Goal: Task Accomplishment & Management: Use online tool/utility

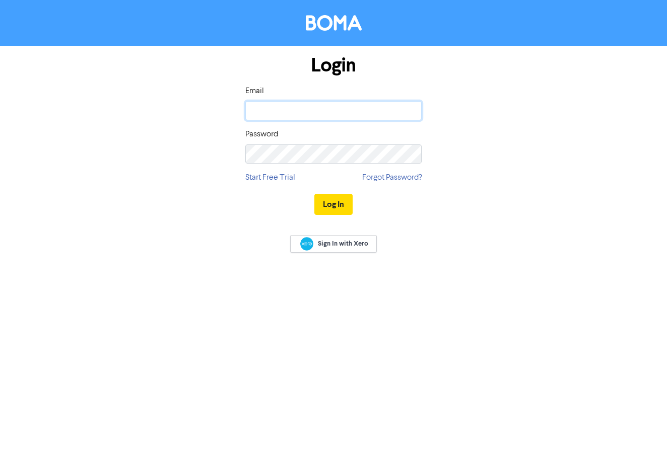
type input "[PERSON_NAME][EMAIL_ADDRESS][DOMAIN_NAME]"
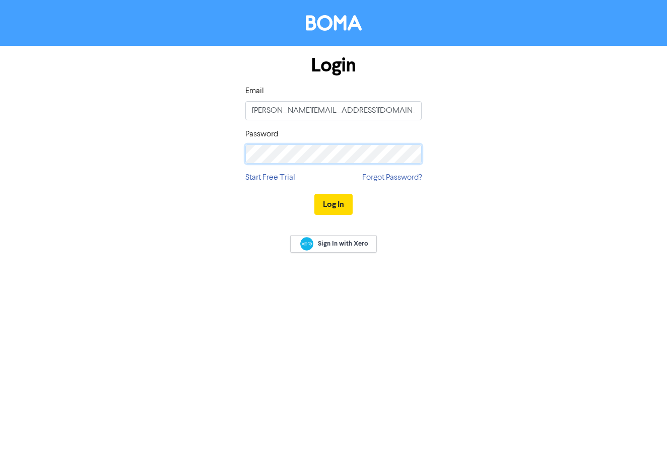
click at [333, 204] on button "Log In" at bounding box center [333, 204] width 38 height 21
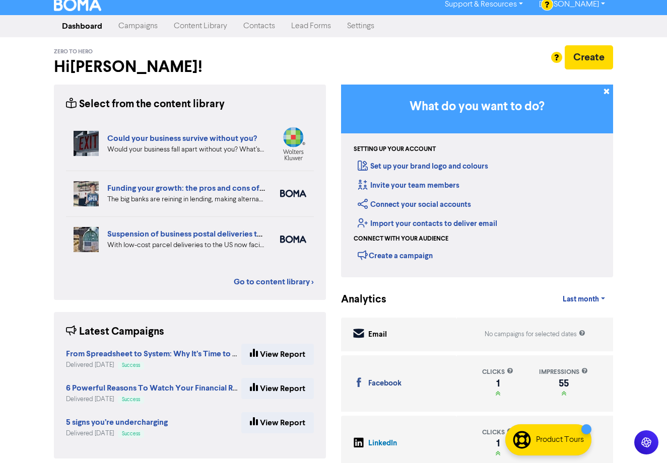
scroll to position [2, 0]
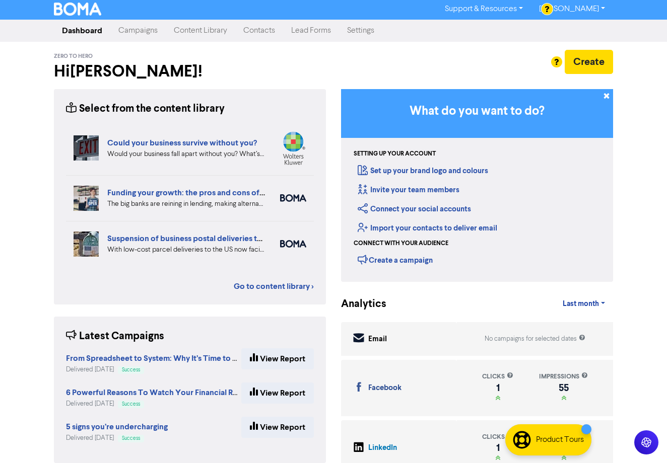
click at [205, 28] on link "Content Library" at bounding box center [200, 31] width 69 height 20
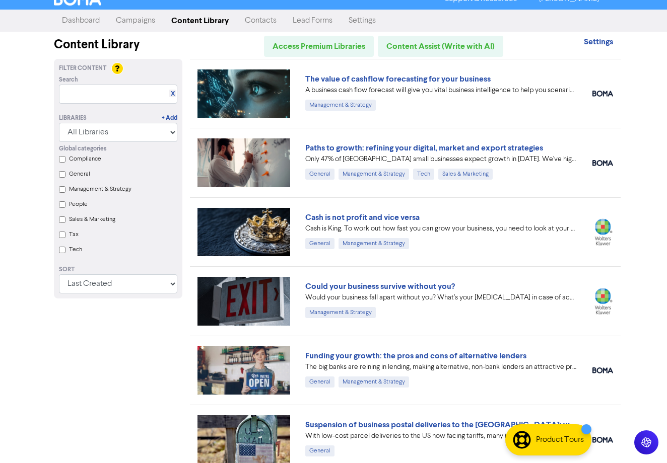
scroll to position [9, 0]
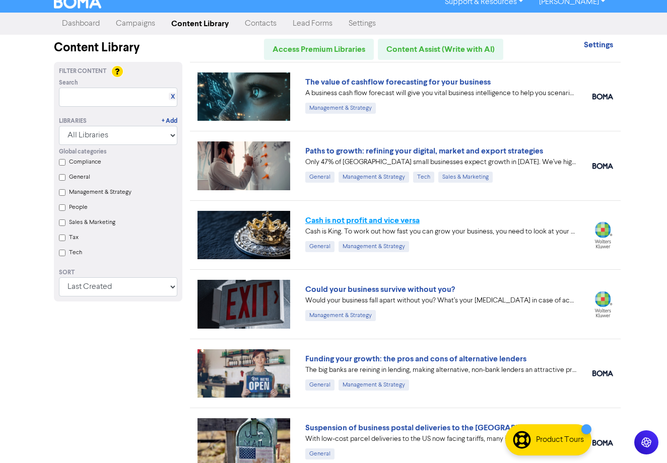
click at [358, 223] on link "Cash is not profit and vice versa" at bounding box center [362, 221] width 114 height 10
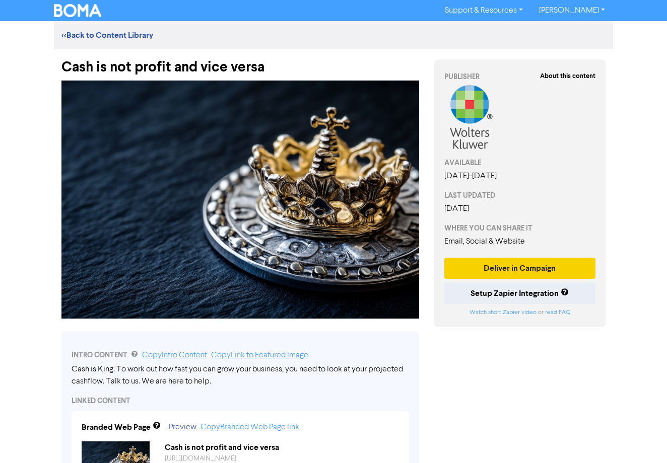
click at [514, 266] on button "Deliver in Campaign" at bounding box center [519, 268] width 151 height 21
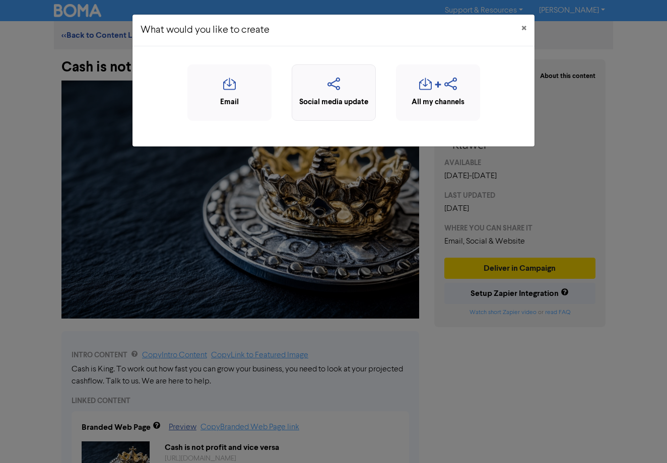
click at [321, 86] on icon "button" at bounding box center [333, 87] width 73 height 19
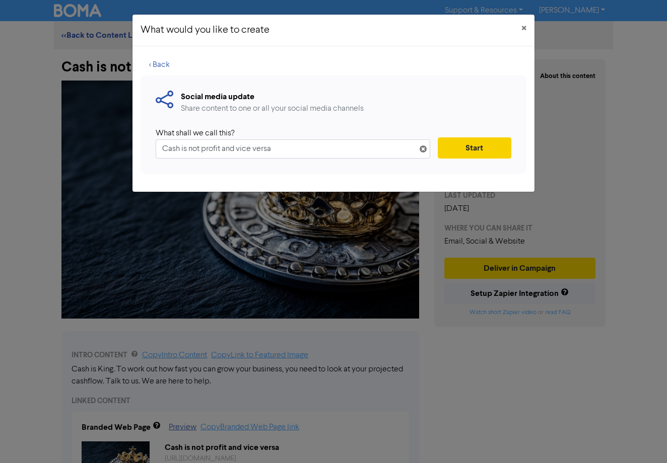
click at [480, 150] on button "Start" at bounding box center [475, 147] width 74 height 21
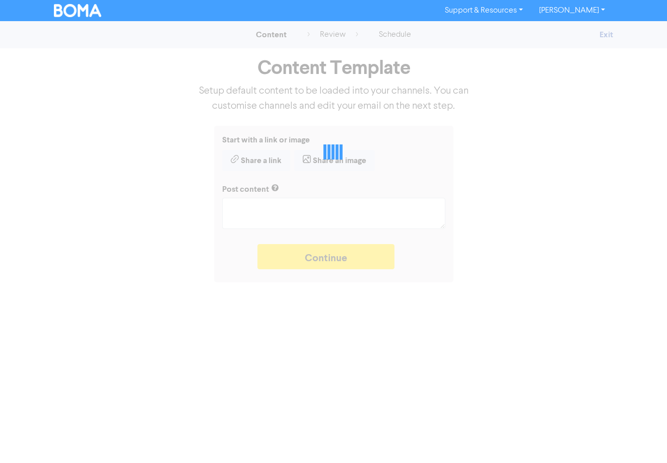
type textarea "x"
type textarea "Cash is King. To work out how fast you can grow your business, you need to look…"
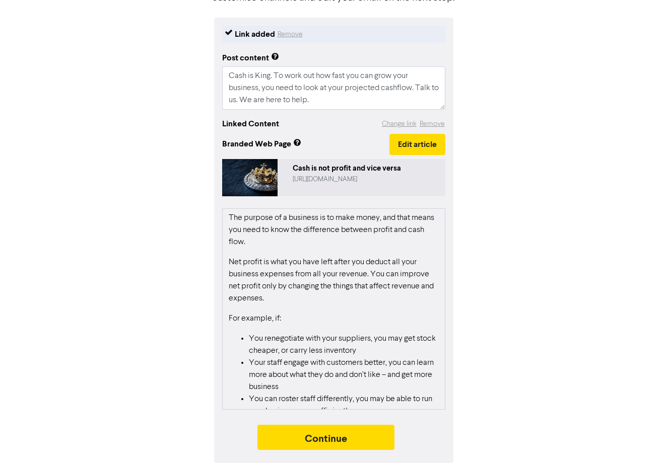
scroll to position [108, 0]
click at [346, 444] on button "Continue" at bounding box center [325, 437] width 137 height 25
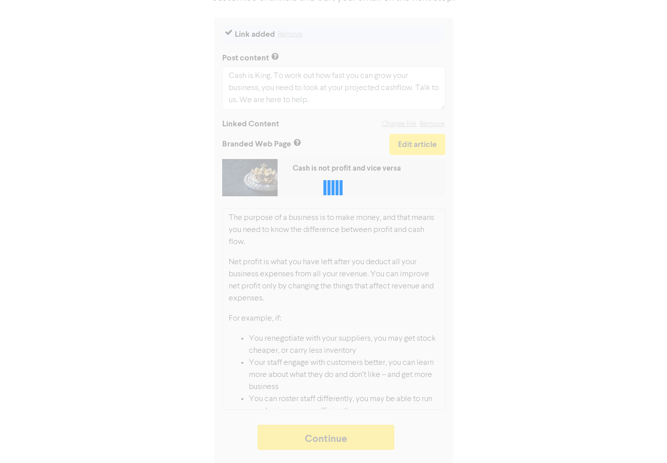
type textarea "x"
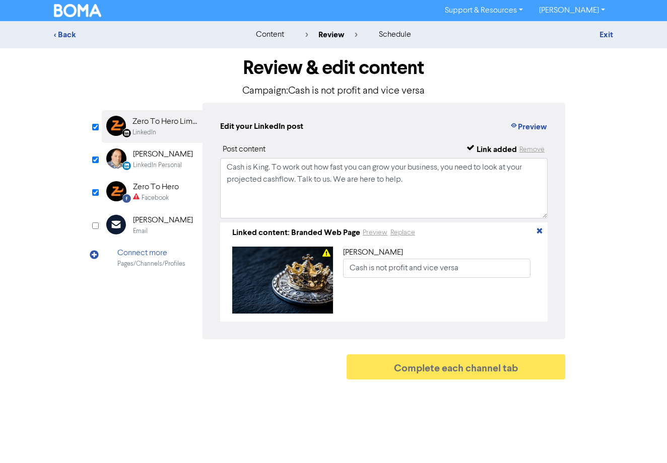
click at [153, 187] on div "Zero To Hero" at bounding box center [156, 187] width 46 height 12
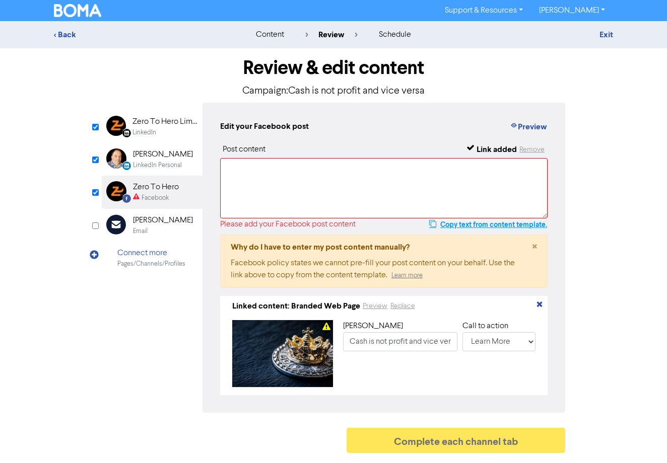
click at [485, 224] on button "Copy text from content template." at bounding box center [488, 225] width 119 height 12
click at [266, 189] on textarea at bounding box center [383, 188] width 327 height 60
paste textarea "Cash is King. To work out how fast you can grow your business, you need to look…"
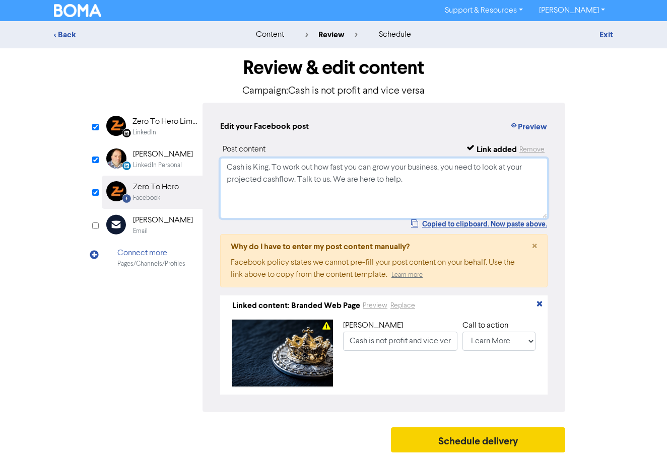
type textarea "Cash is King. To work out how fast you can grow your business, you need to look…"
click at [480, 444] on button "Schedule delivery" at bounding box center [478, 440] width 174 height 25
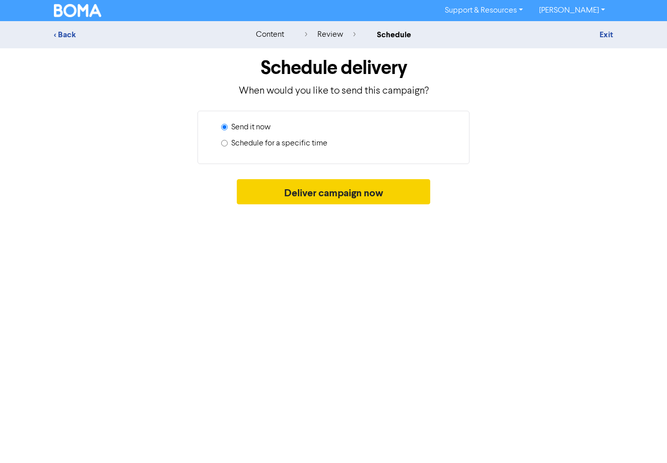
click at [314, 193] on button "Deliver campaign now" at bounding box center [334, 191] width 194 height 25
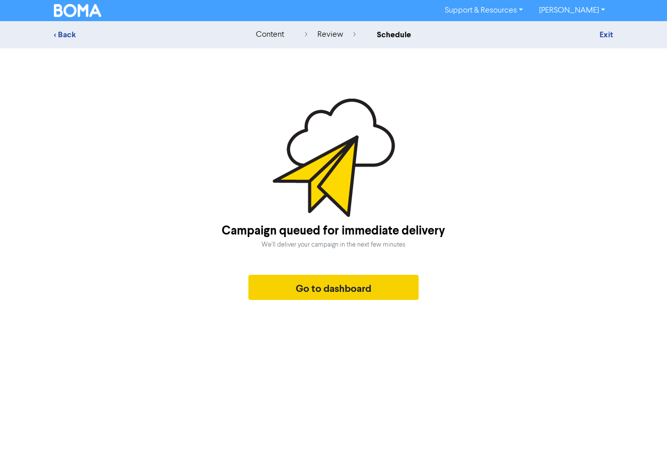
click at [326, 293] on button "Go to dashboard" at bounding box center [333, 287] width 170 height 25
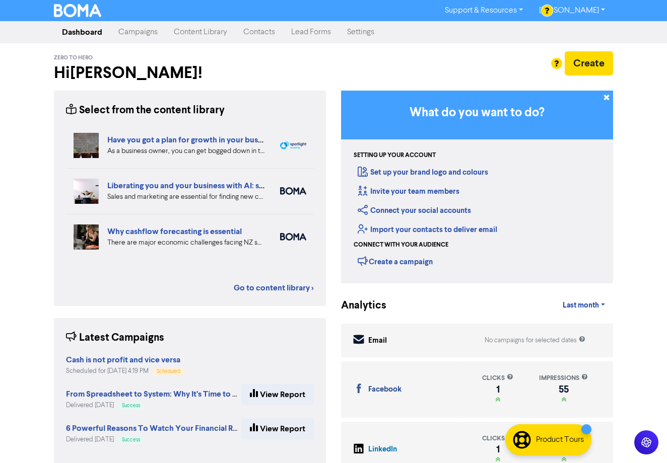
click at [192, 35] on link "Content Library" at bounding box center [200, 32] width 69 height 20
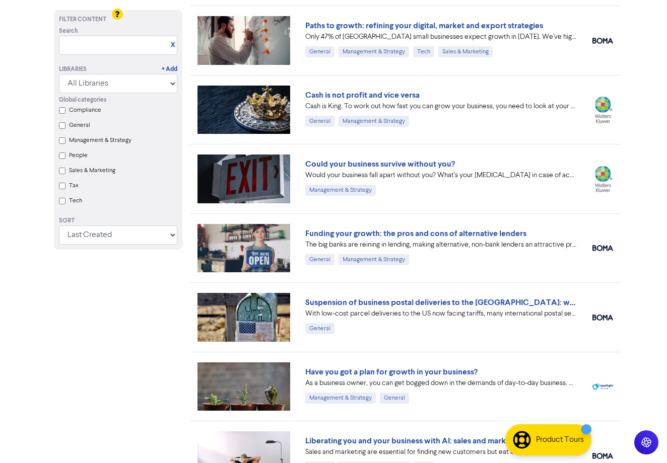
scroll to position [143, 0]
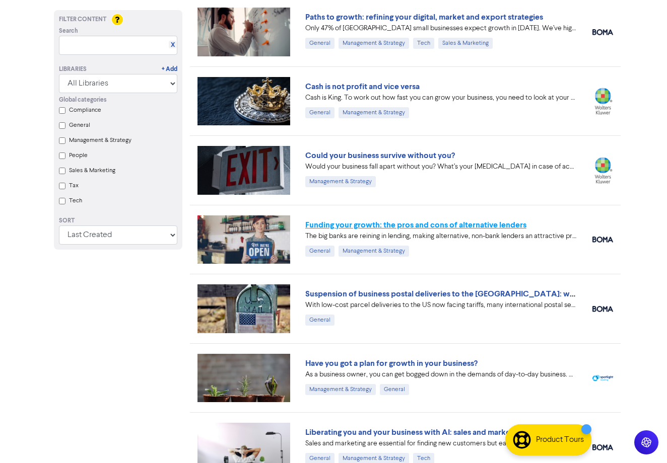
click at [419, 229] on link "Funding your growth: the pros and cons of alternative lenders" at bounding box center [415, 225] width 221 height 10
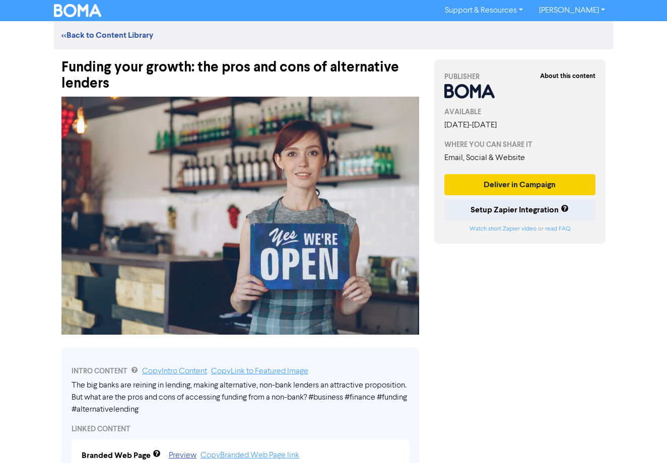
click at [522, 186] on button "Deliver in Campaign" at bounding box center [519, 184] width 151 height 21
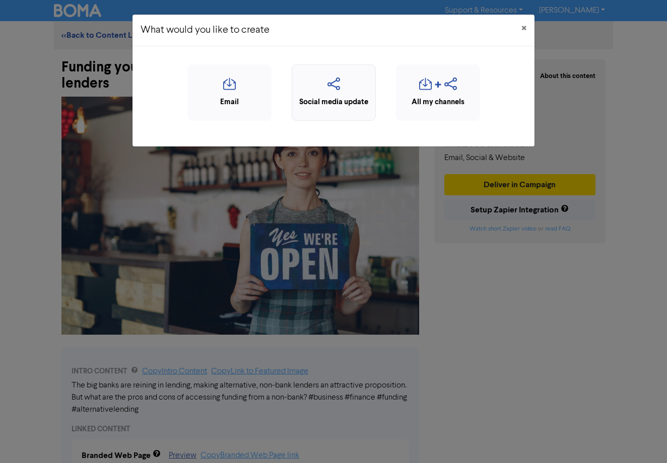
click at [345, 84] on icon "button" at bounding box center [333, 87] width 73 height 19
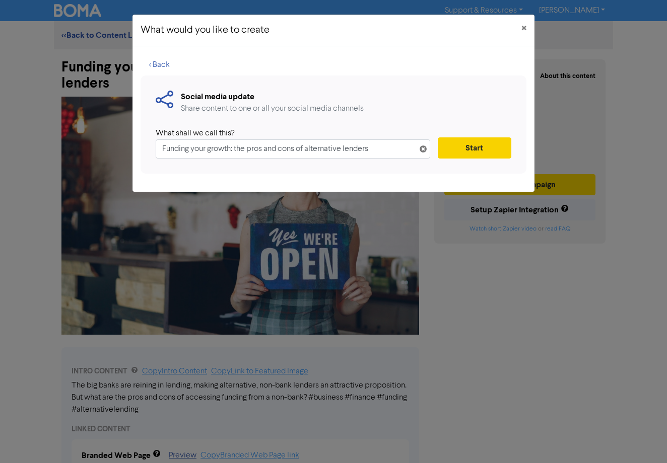
click at [462, 148] on button "Start" at bounding box center [475, 147] width 74 height 21
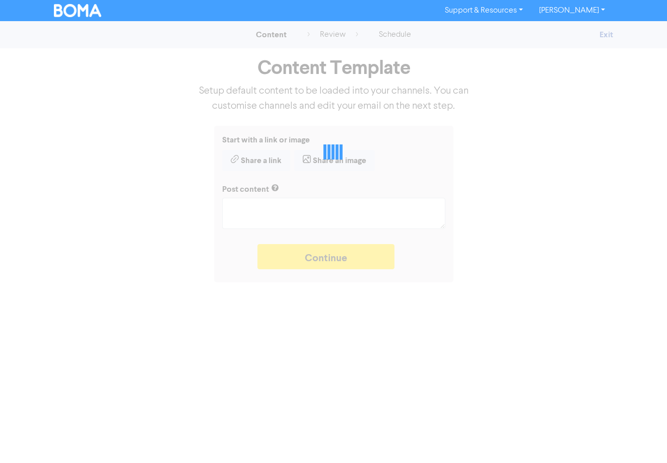
type textarea "x"
type textarea "The big banks are reining in lending, making alternative, non-bank lenders an a…"
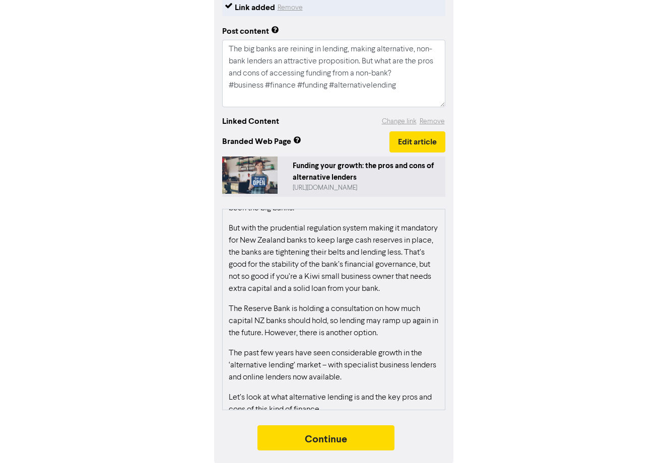
scroll to position [35, 0]
click at [312, 438] on button "Continue" at bounding box center [325, 438] width 137 height 25
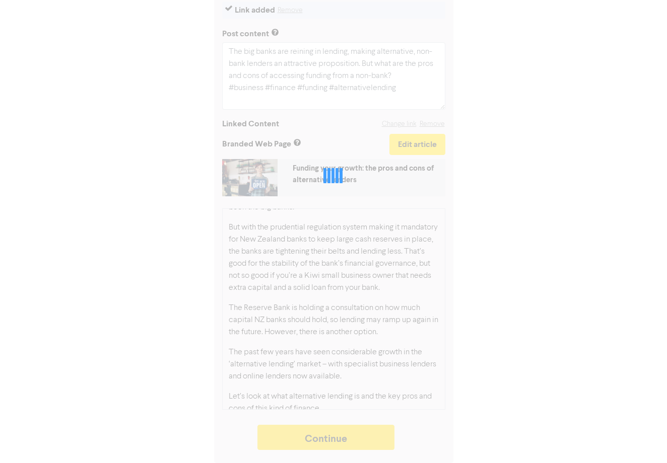
scroll to position [132, 0]
type textarea "x"
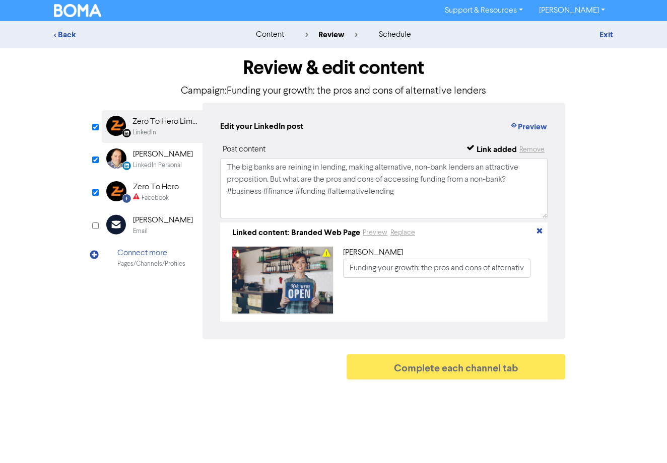
click at [151, 188] on div "Zero To Hero" at bounding box center [156, 187] width 46 height 12
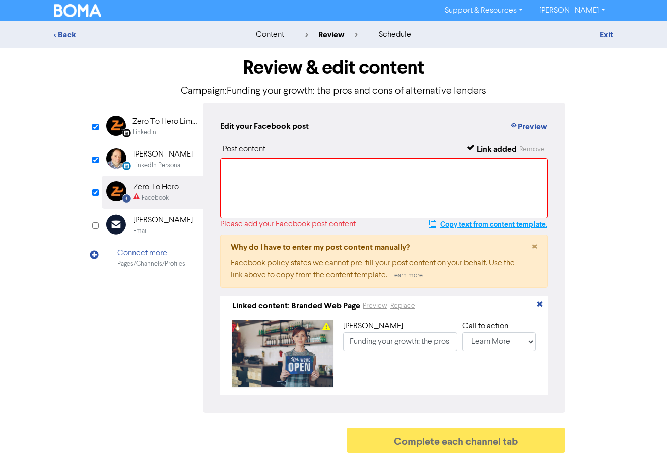
click at [463, 226] on button "Copy text from content template." at bounding box center [488, 225] width 119 height 12
click at [293, 187] on textarea at bounding box center [383, 188] width 327 height 60
paste textarea "The big banks are reining in lending, making alternative, non-bank lenders an a…"
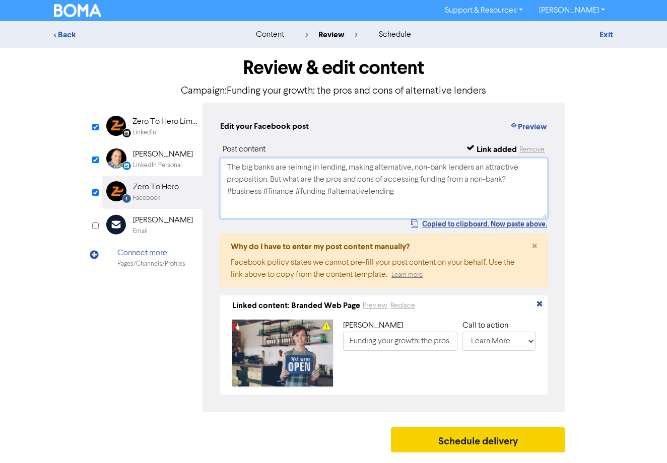
type textarea "The big banks are reining in lending, making alternative, non-bank lenders an a…"
click at [474, 442] on button "Schedule delivery" at bounding box center [478, 440] width 174 height 25
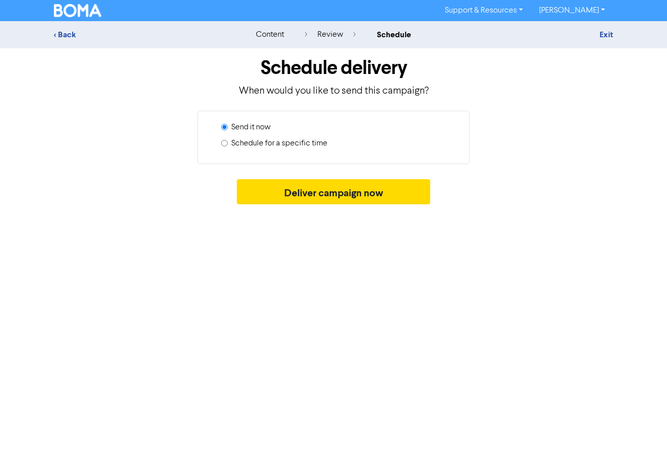
click at [238, 143] on label "Schedule for a specific time" at bounding box center [279, 143] width 96 height 12
click at [228, 143] on input "Schedule for a specific time" at bounding box center [224, 143] width 7 height 7
radio input "true"
radio input "false"
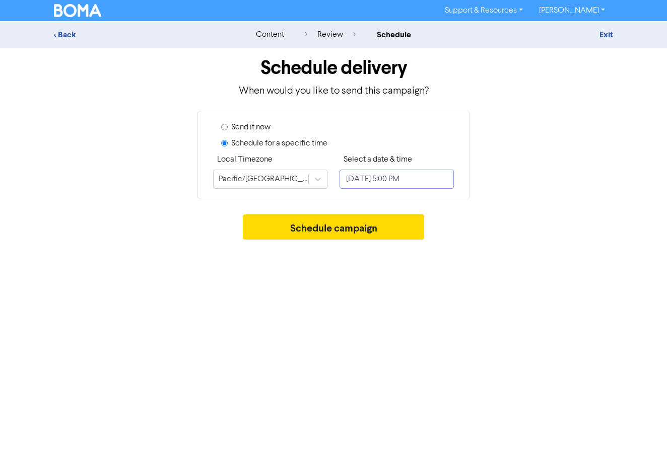
click at [368, 178] on input "[DATE] 5:00 PM" at bounding box center [396, 179] width 114 height 19
select select "8"
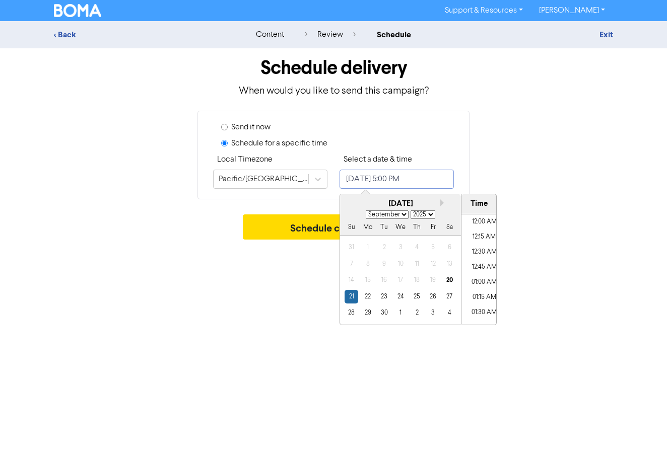
scroll to position [980, 0]
click at [380, 295] on div "23" at bounding box center [384, 297] width 14 height 14
type input "[DATE] 5:00 PM"
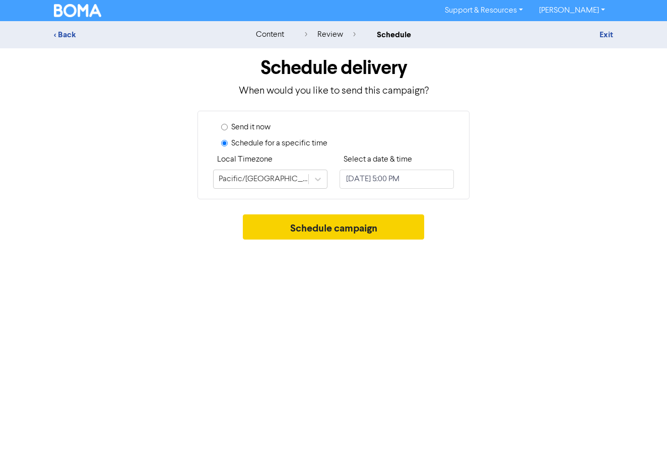
click at [296, 227] on button "Schedule campaign" at bounding box center [334, 227] width 182 height 25
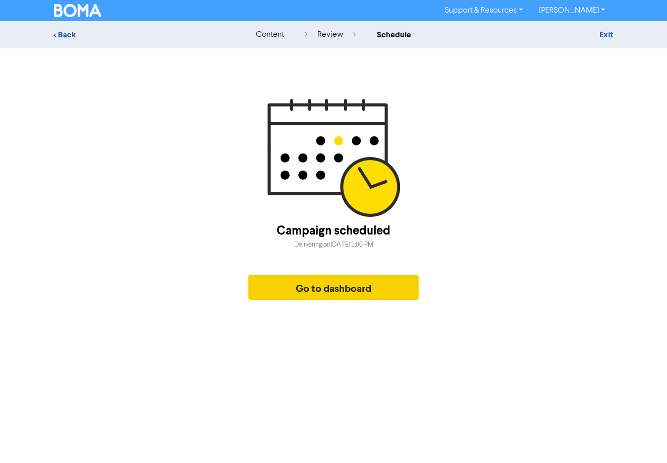
click at [321, 300] on button "Go to dashboard" at bounding box center [333, 287] width 170 height 25
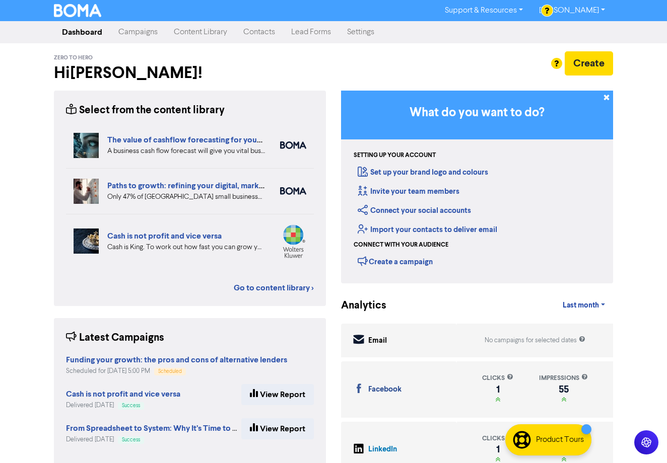
click at [206, 33] on link "Content Library" at bounding box center [200, 32] width 69 height 20
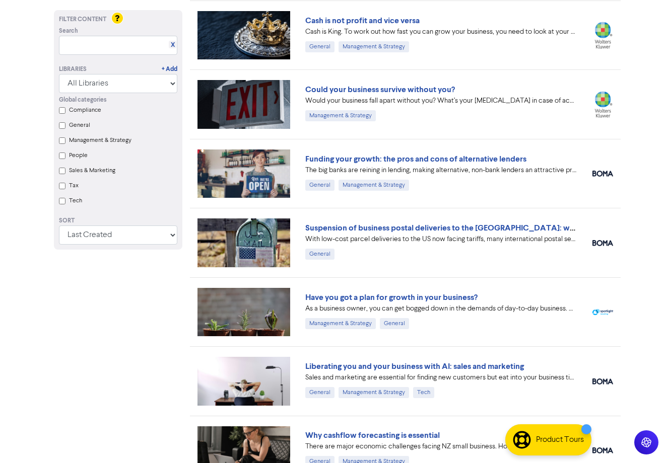
scroll to position [209, 0]
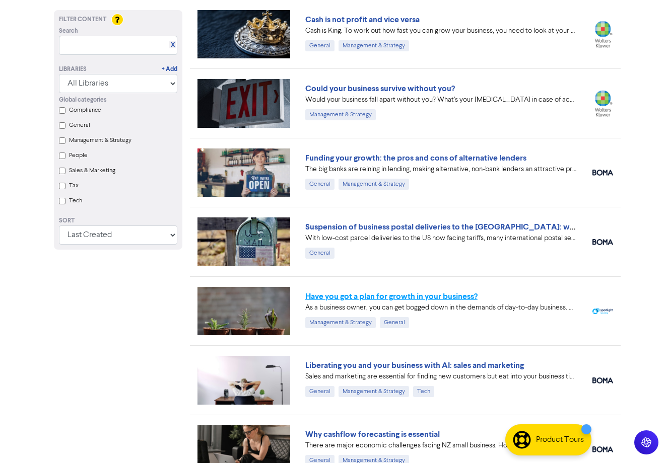
click at [406, 296] on link "Have you got a plan for growth in your business?" at bounding box center [391, 297] width 172 height 10
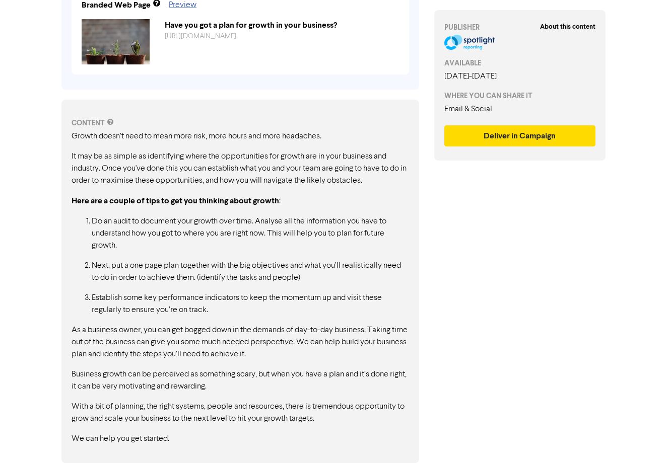
scroll to position [421, 0]
click at [541, 139] on button "Deliver in Campaign" at bounding box center [519, 135] width 151 height 21
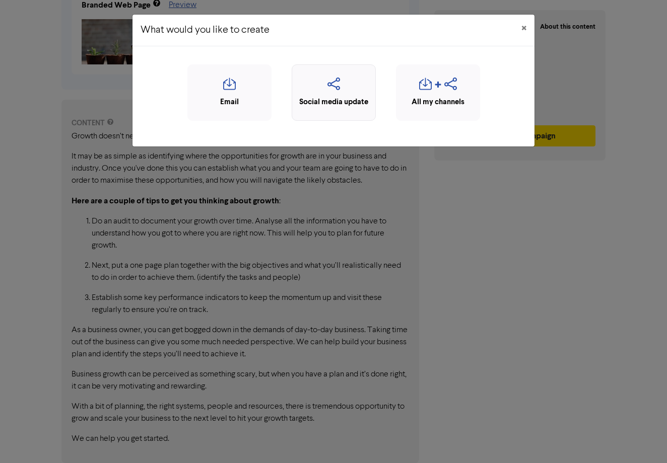
click at [347, 86] on icon "button" at bounding box center [333, 87] width 73 height 19
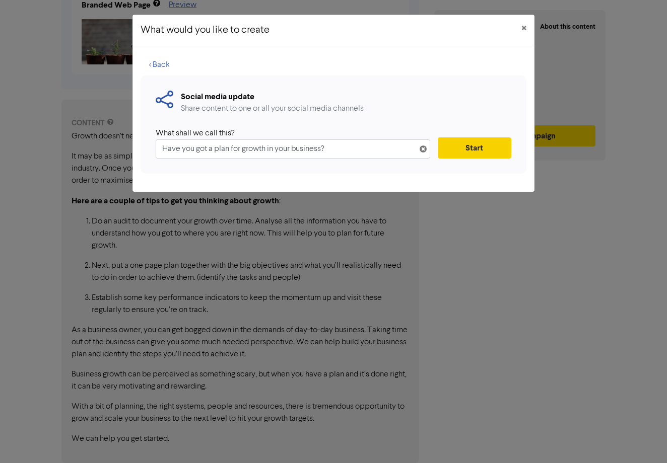
click at [464, 154] on button "Start" at bounding box center [475, 147] width 74 height 21
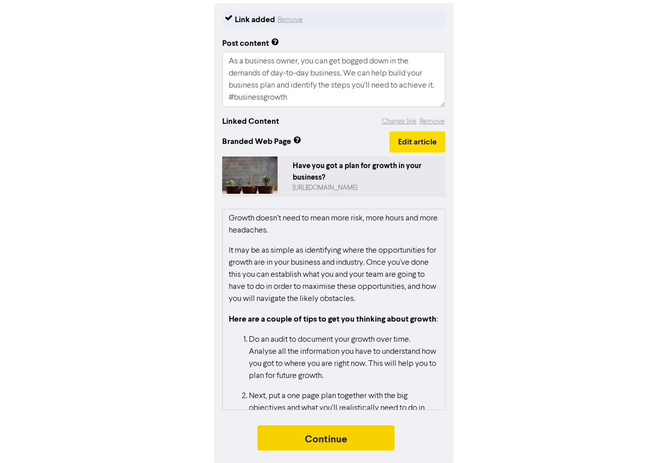
click at [316, 437] on button "Continue" at bounding box center [325, 438] width 137 height 25
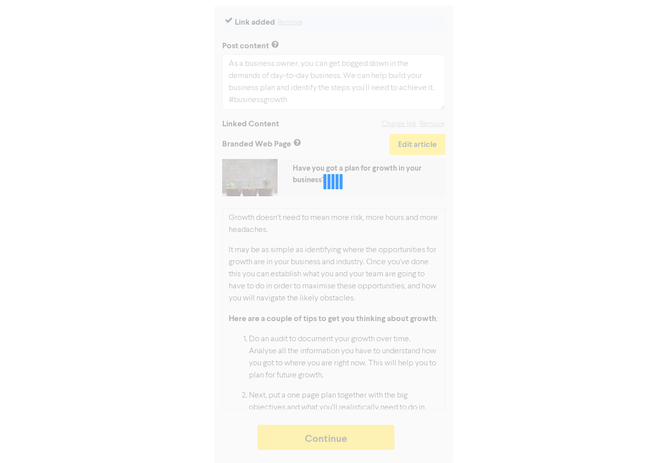
scroll to position [120, 0]
type textarea "x"
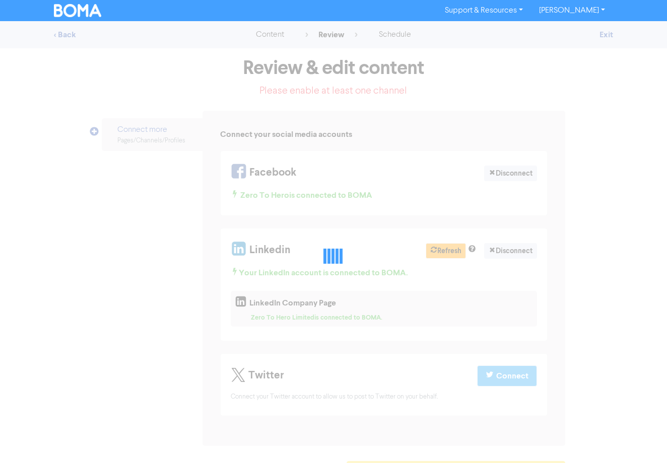
select select "LEARN_MORE"
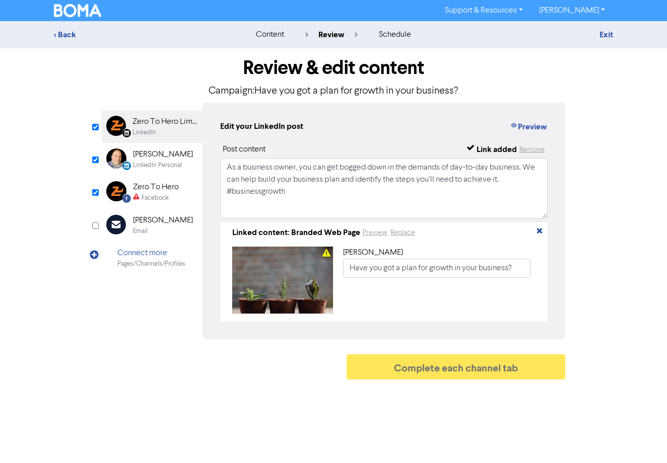
click at [154, 188] on div "Zero To Hero" at bounding box center [156, 187] width 46 height 12
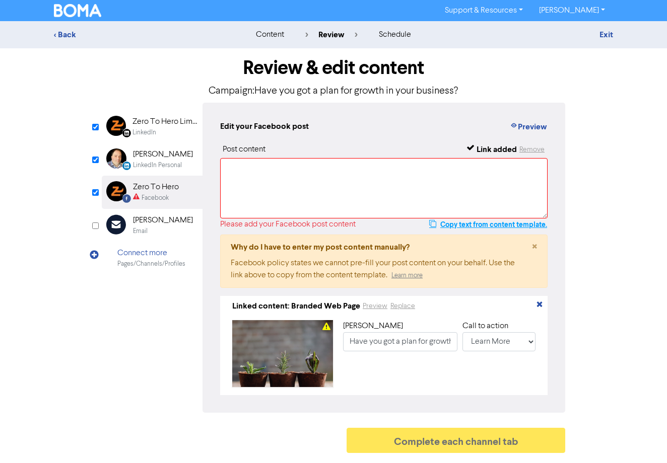
click at [506, 226] on button "Copy text from content template." at bounding box center [488, 225] width 119 height 12
click at [301, 169] on textarea at bounding box center [383, 188] width 327 height 60
paste textarea "As a business owner, you can get bogged down in the demands of day-to-day busin…"
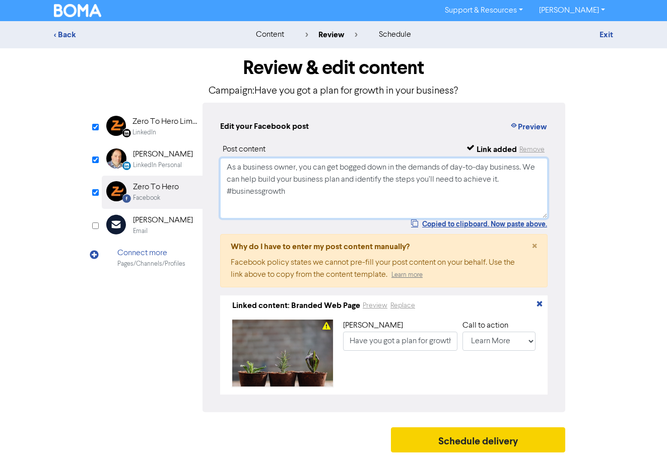
type textarea "As a business owner, you can get bogged down in the demands of day-to-day busin…"
click at [465, 445] on button "Schedule delivery" at bounding box center [478, 440] width 174 height 25
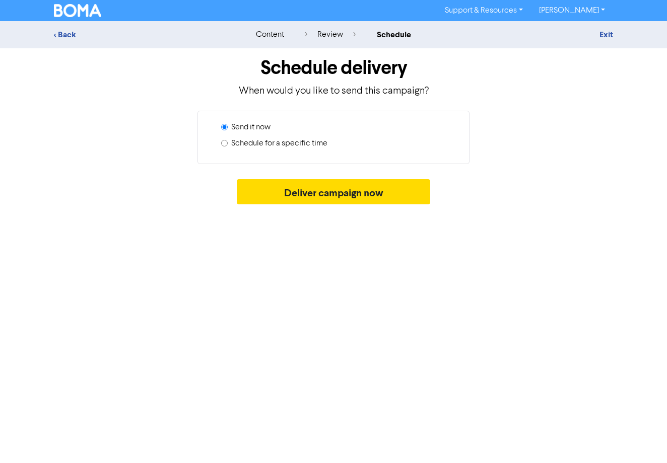
click at [242, 143] on label "Schedule for a specific time" at bounding box center [279, 143] width 96 height 12
click at [228, 143] on input "Schedule for a specific time" at bounding box center [224, 143] width 7 height 7
radio input "true"
radio input "false"
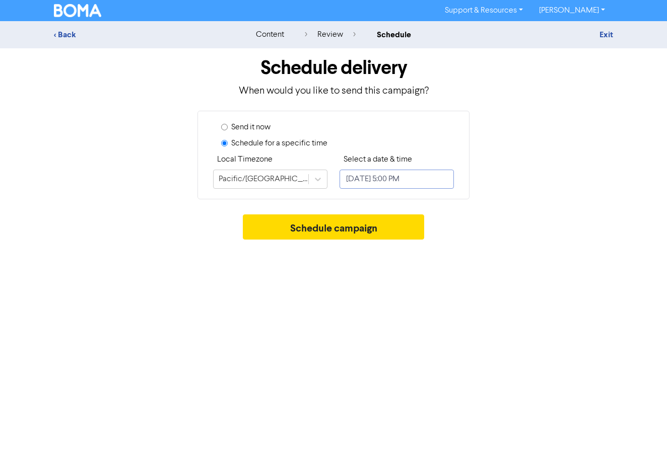
click at [372, 179] on input "[DATE] 5:00 PM" at bounding box center [396, 179] width 114 height 19
select select "8"
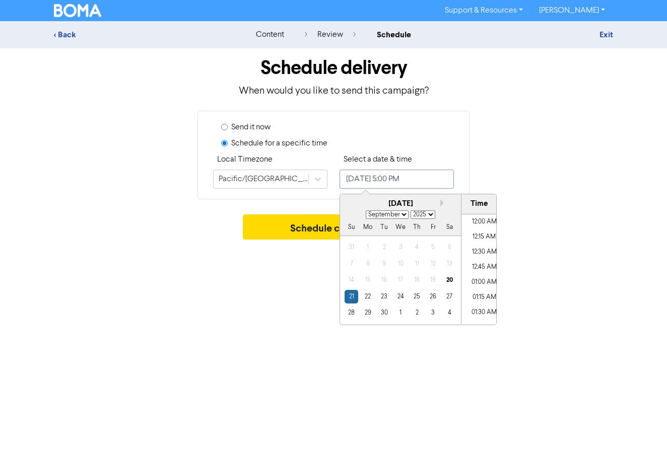
scroll to position [980, 0]
click at [418, 299] on div "25" at bounding box center [417, 297] width 14 height 14
type input "[DATE] 5:00 PM"
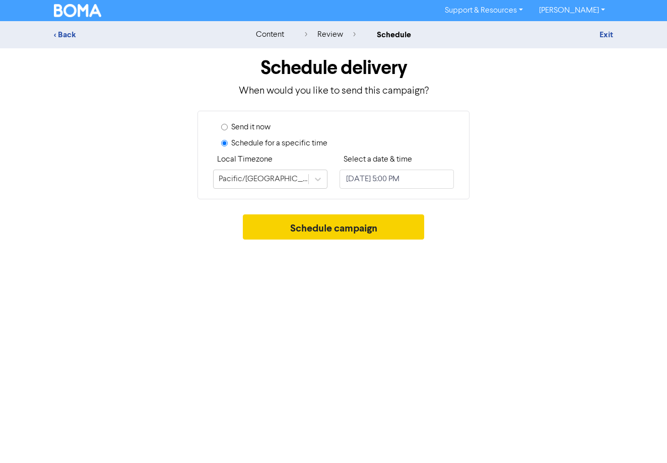
click at [308, 229] on button "Schedule campaign" at bounding box center [334, 227] width 182 height 25
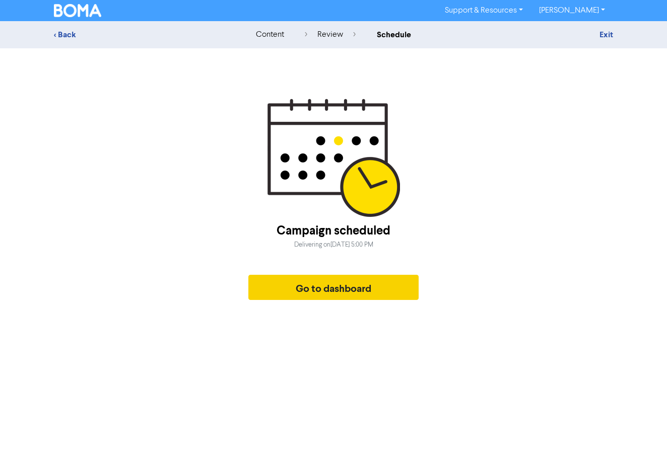
click at [336, 288] on button "Go to dashboard" at bounding box center [333, 287] width 170 height 25
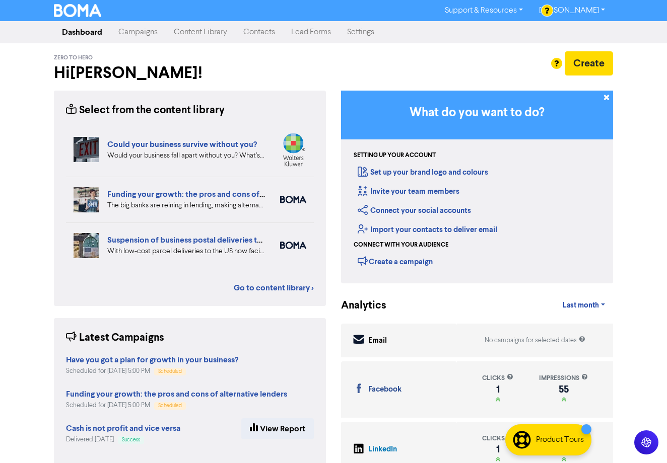
click at [143, 29] on link "Campaigns" at bounding box center [137, 32] width 55 height 20
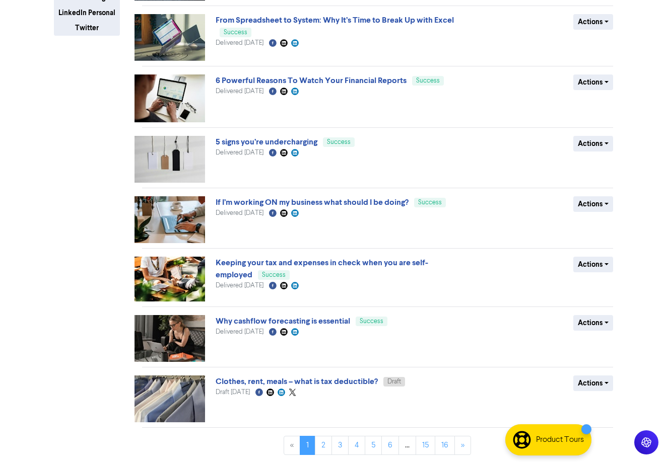
scroll to position [250, 0]
click at [306, 321] on link "Why cashflow forecasting is essential" at bounding box center [283, 321] width 134 height 10
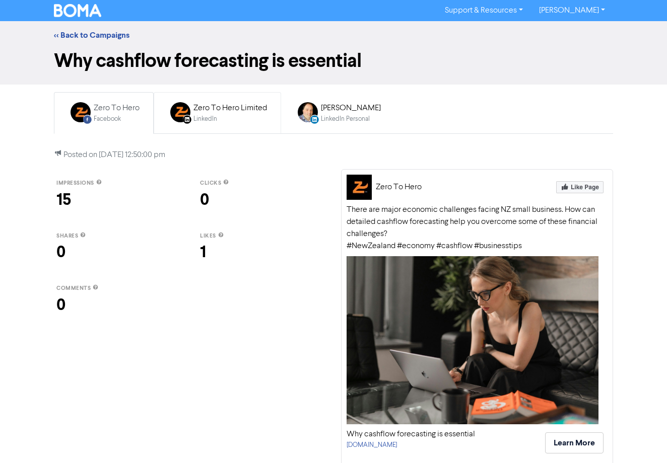
click at [240, 110] on div "Zero To Hero Limited" at bounding box center [230, 108] width 74 height 12
click at [347, 110] on div "[PERSON_NAME]" at bounding box center [351, 108] width 60 height 12
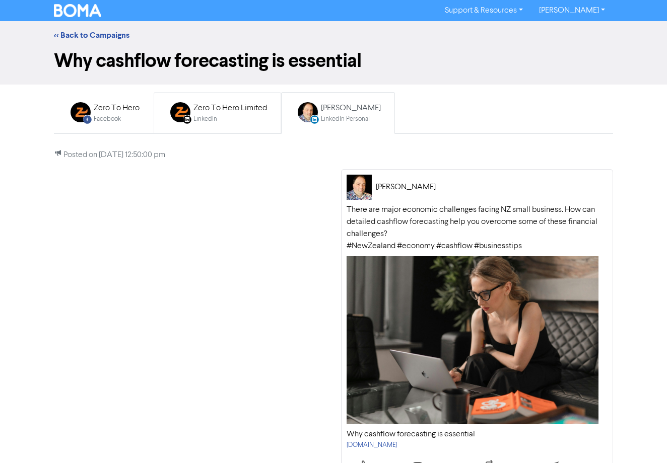
click at [251, 112] on div "Zero To Hero Limited" at bounding box center [230, 108] width 74 height 12
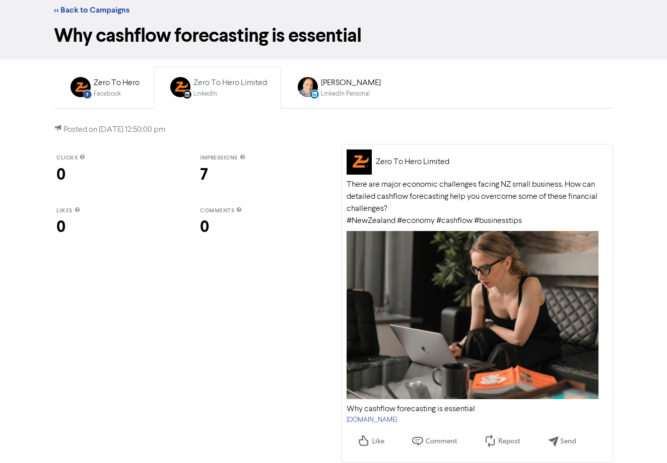
scroll to position [25, 0]
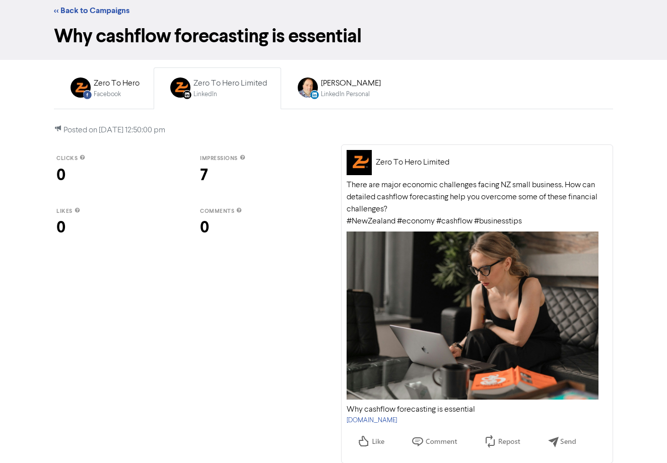
click at [454, 312] on img at bounding box center [472, 316] width 252 height 168
click at [384, 421] on link "[DOMAIN_NAME]" at bounding box center [371, 420] width 50 height 7
